Goal: Find contact information: Find contact information

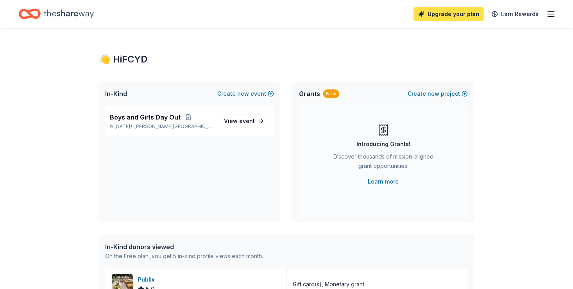
click at [464, 19] on link "Upgrade your plan" at bounding box center [448, 14] width 70 height 14
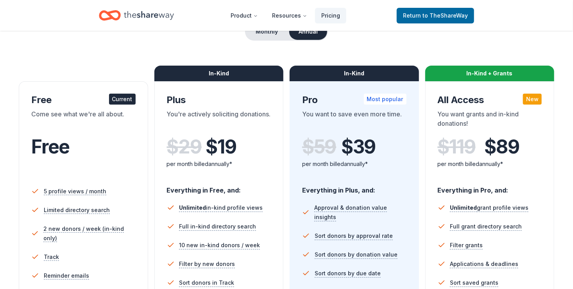
scroll to position [78, 0]
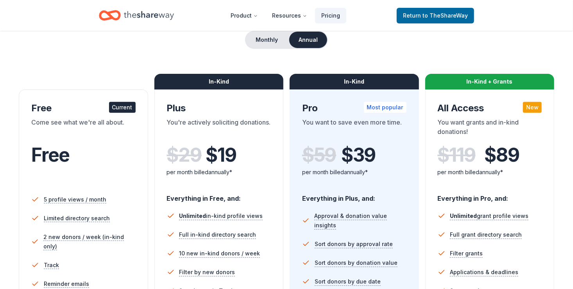
click at [112, 109] on div "Current" at bounding box center [122, 107] width 27 height 11
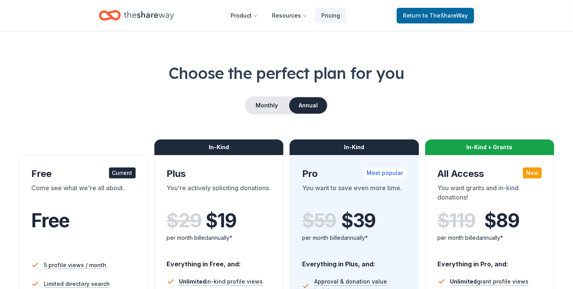
scroll to position [0, 0]
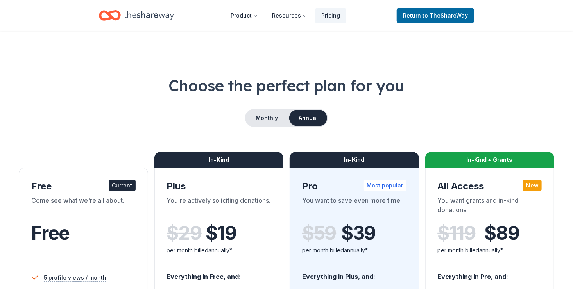
click at [164, 16] on icon "Home" at bounding box center [149, 15] width 50 height 9
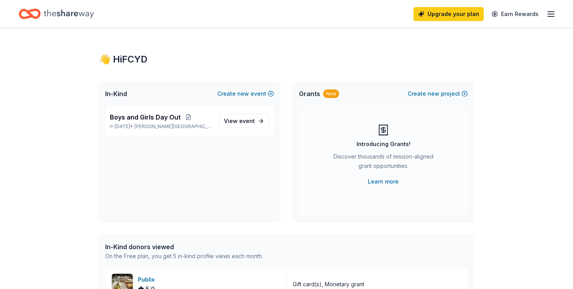
click at [555, 13] on icon "button" at bounding box center [550, 13] width 9 height 9
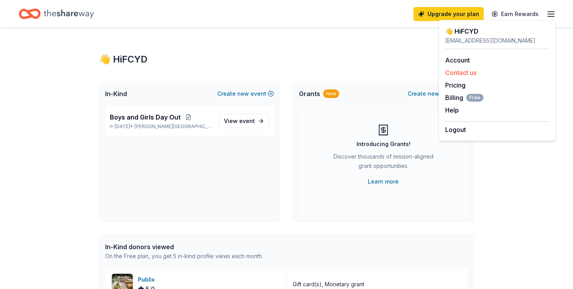
click at [469, 75] on button "Contact us" at bounding box center [460, 72] width 31 height 9
